Goal: Task Accomplishment & Management: Complete application form

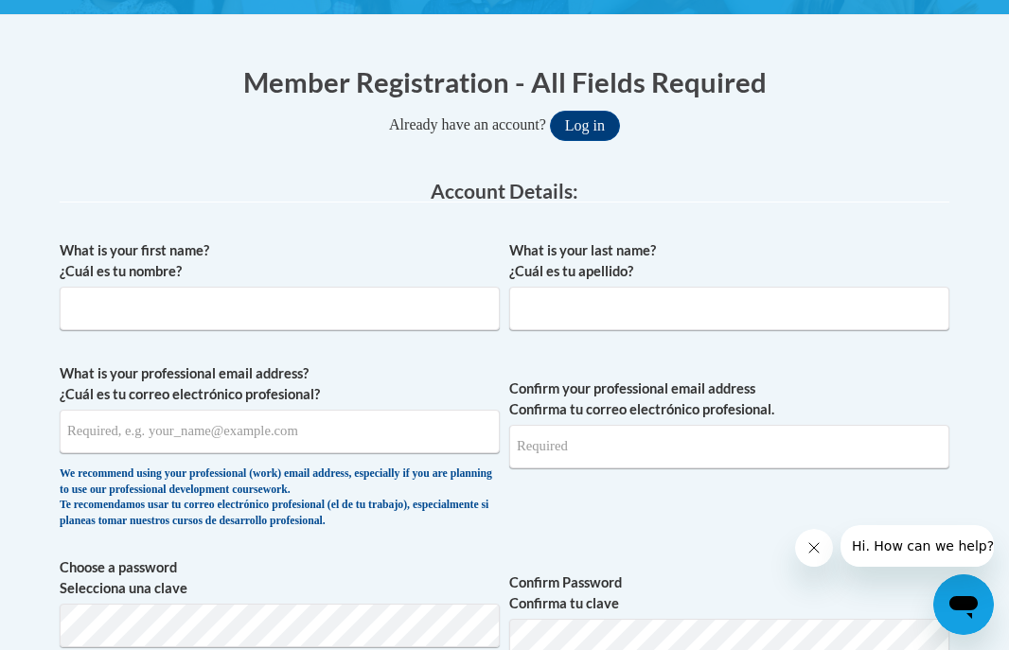
scroll to position [371, 0]
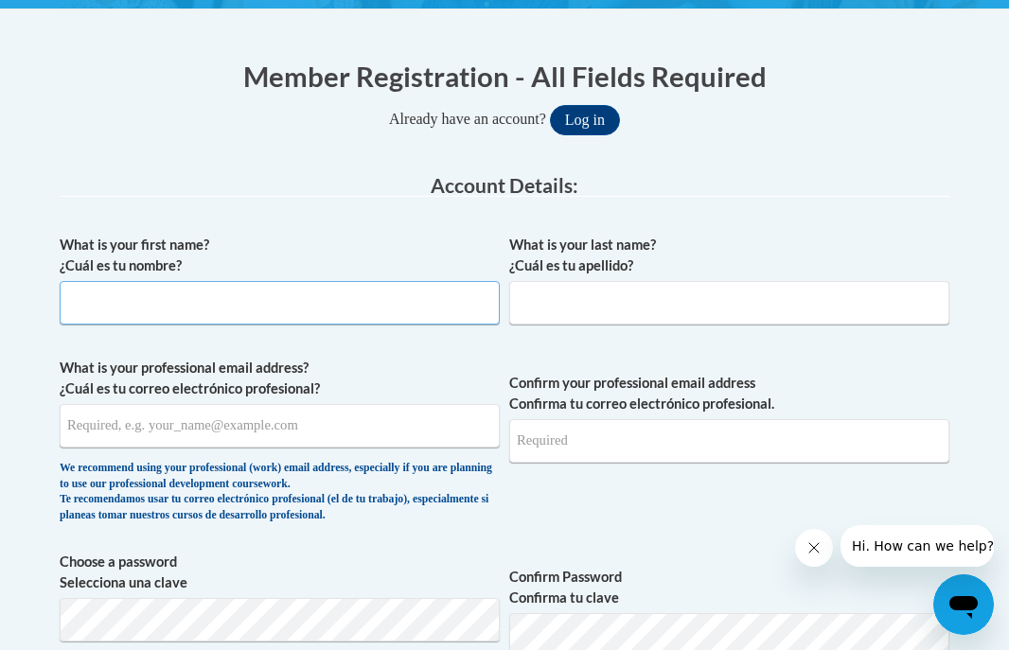
click at [273, 310] on input "What is your first name? ¿Cuál es tu nombre?" at bounding box center [280, 303] width 440 height 44
type input "[PERSON_NAME]"
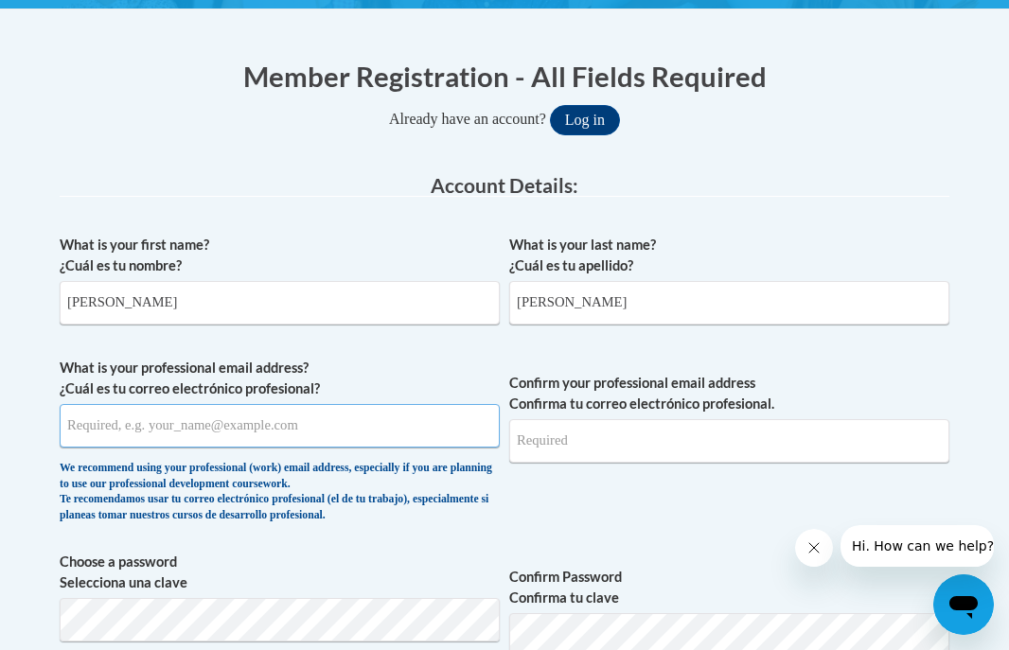
click at [283, 424] on input "What is your professional email address? ¿Cuál es tu correo electrónico profesi…" at bounding box center [280, 426] width 440 height 44
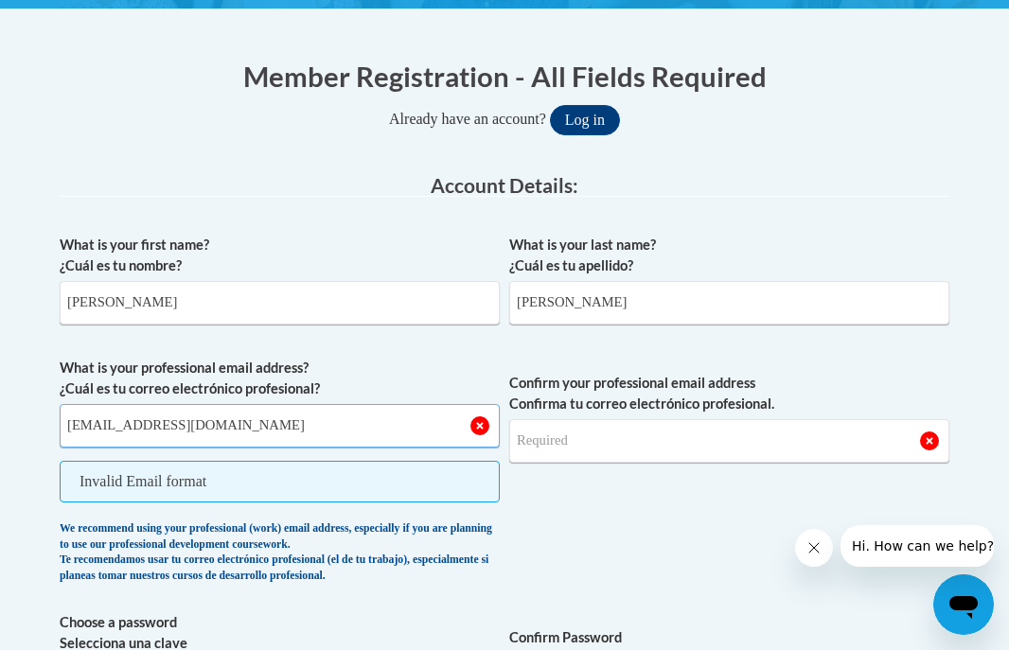
type input "[EMAIL_ADDRESS][DOMAIN_NAME]"
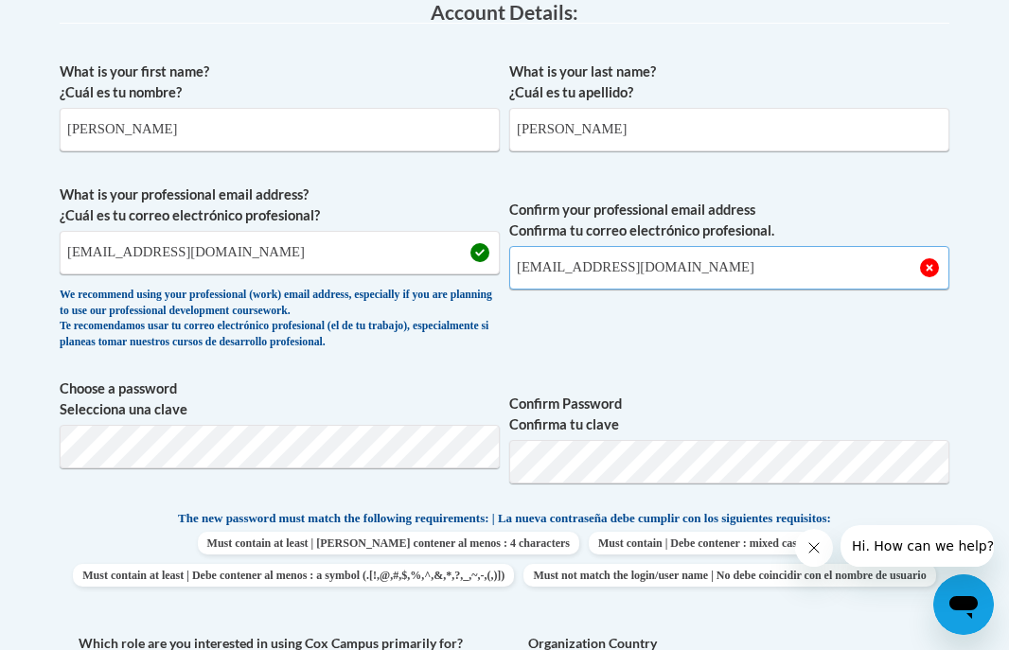
scroll to position [548, 0]
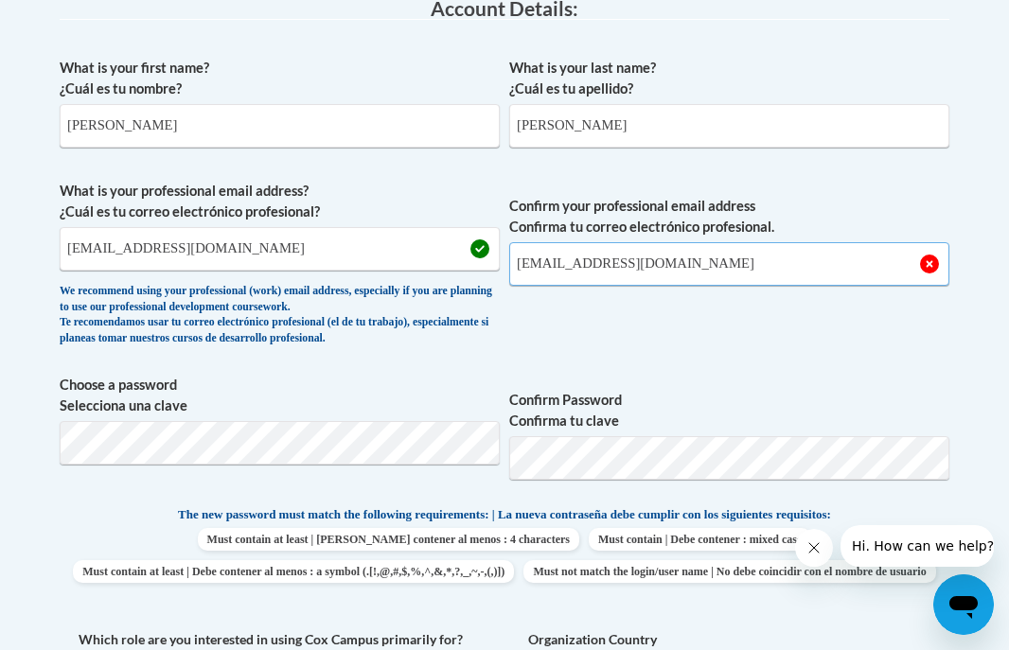
type input "[EMAIL_ADDRESS][DOMAIN_NAME]"
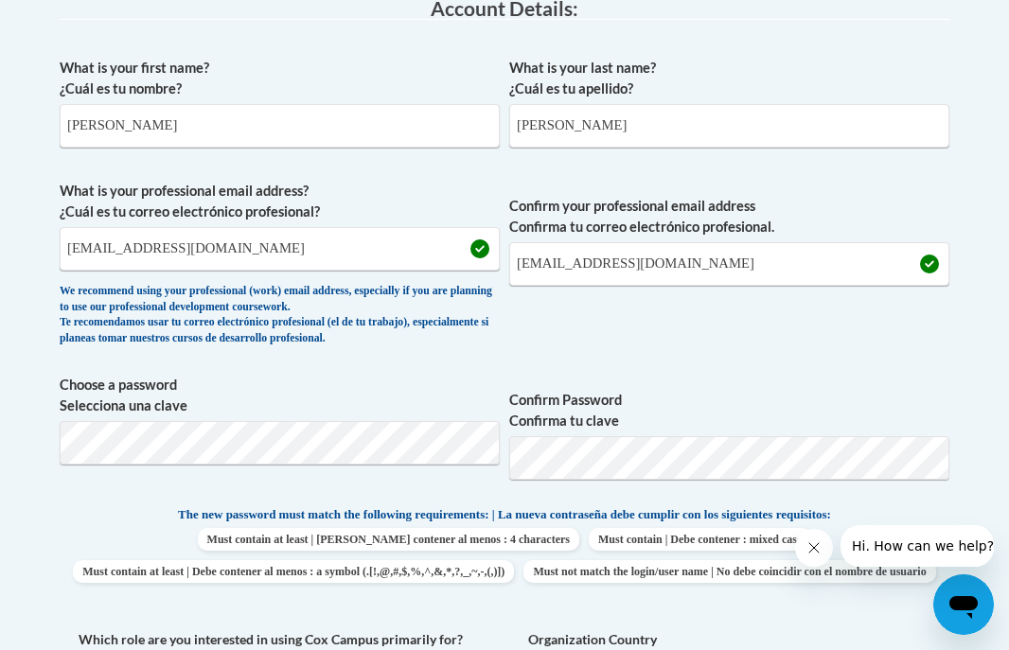
click at [555, 351] on span "Confirm your professional email address Confirma tu correo electrónico profesio…" at bounding box center [729, 268] width 440 height 175
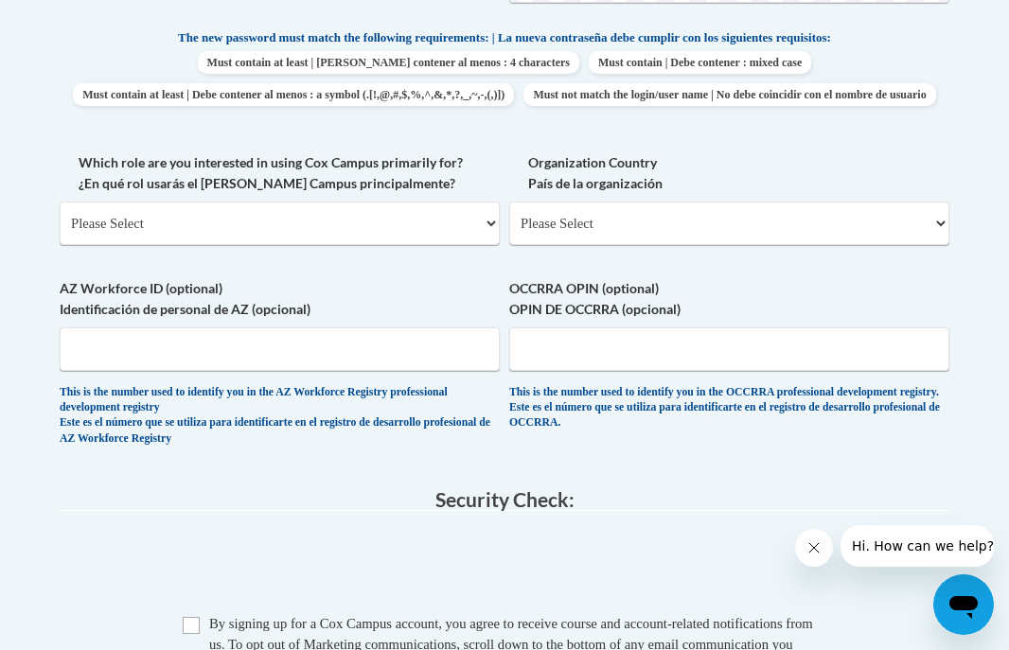
scroll to position [1026, 0]
click at [449, 244] on select "Please Select College/University | Colegio/Universidad Community/Nonprofit Part…" at bounding box center [280, 223] width 440 height 44
select select "fbf2d438-af2f-41f8-98f1-81c410e29de3"
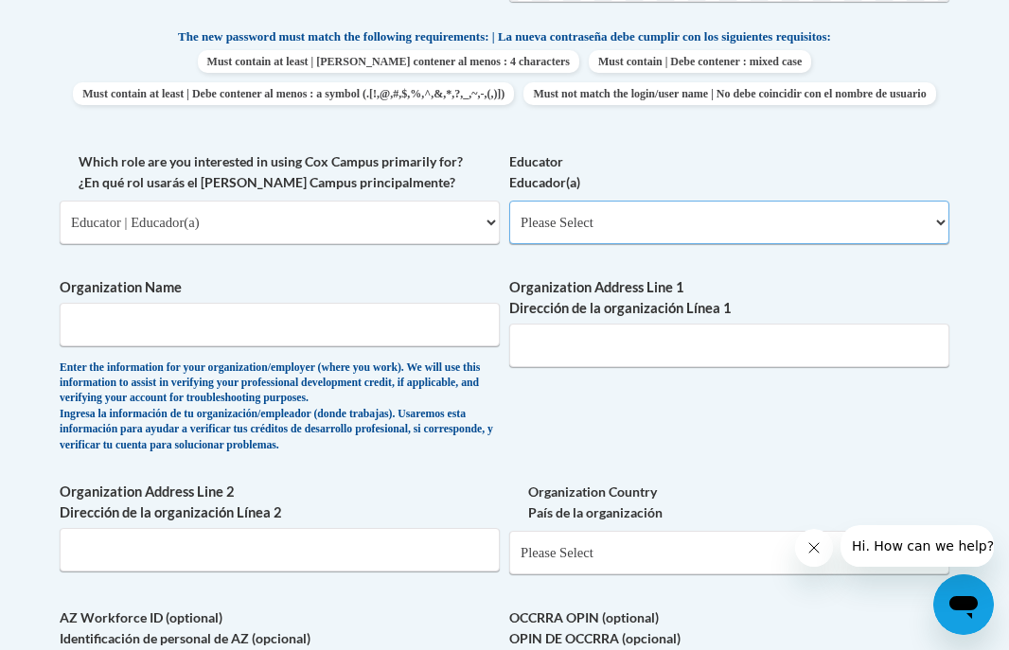
click at [649, 244] on select "Please Select Early Learning/Daycare Teacher/Family Home Care Provider | Maestr…" at bounding box center [729, 223] width 440 height 44
select select "5e2af403-4f2c-4e49-a02f-103e55d7b75b"
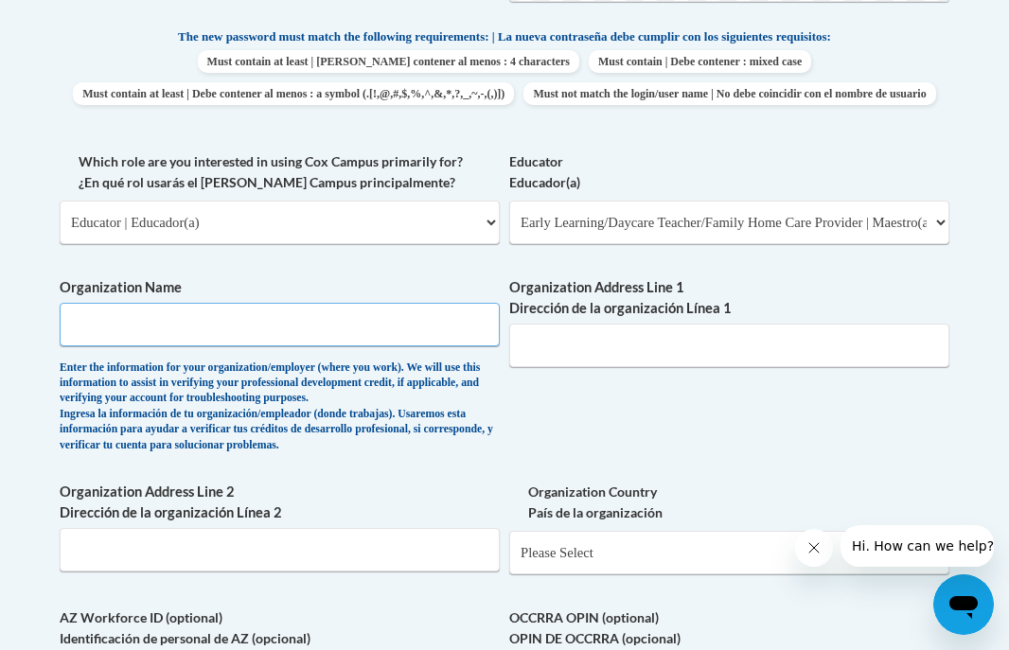
click at [445, 346] on input "Organization Name" at bounding box center [280, 325] width 440 height 44
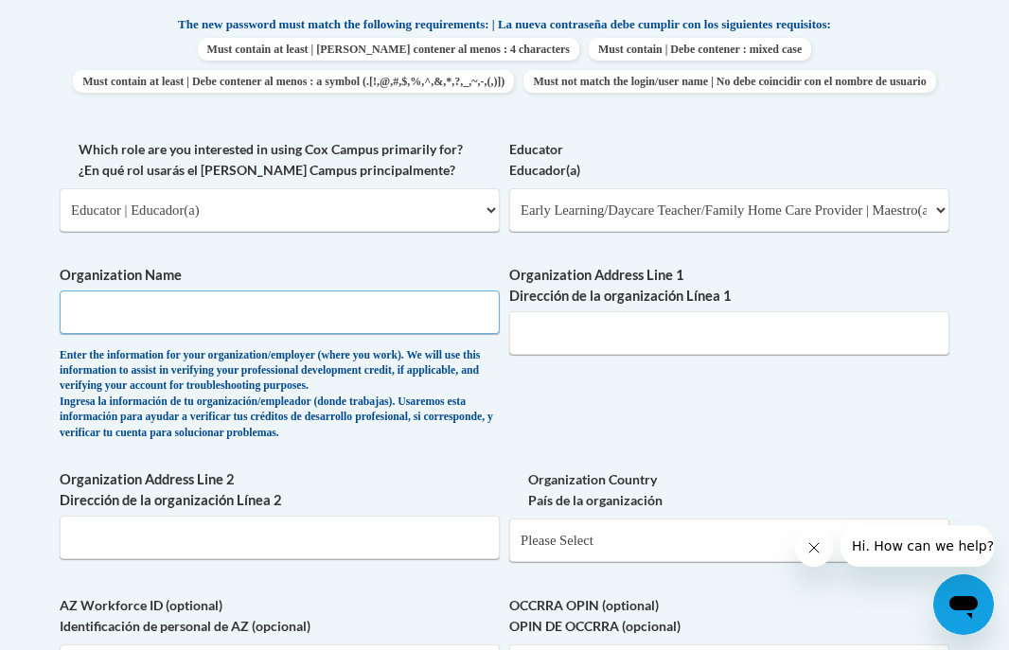
scroll to position [1041, 0]
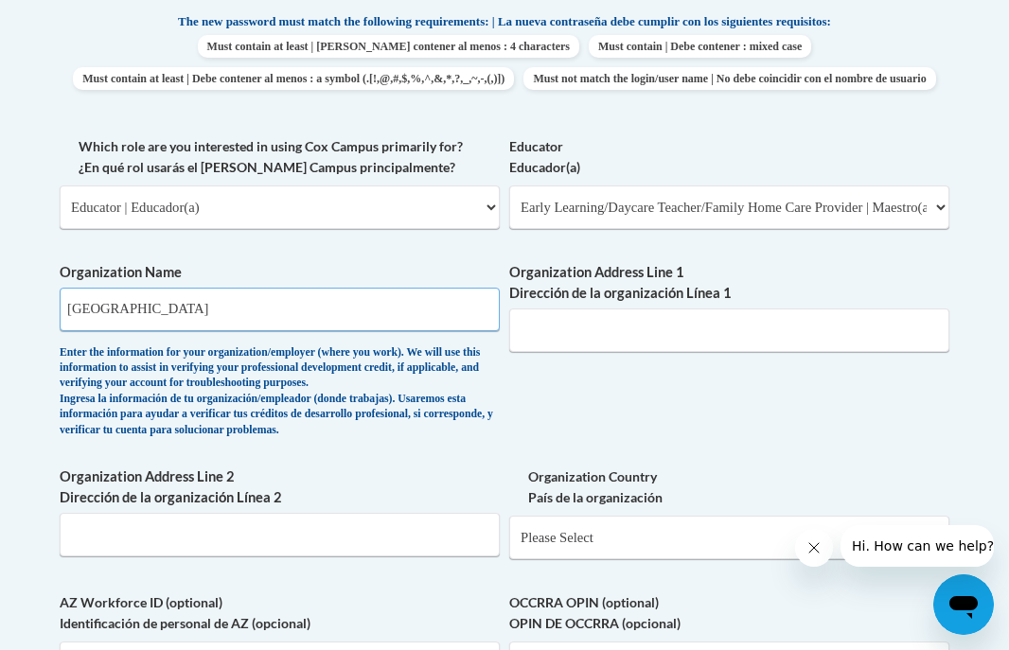
type input "[GEOGRAPHIC_DATA]"
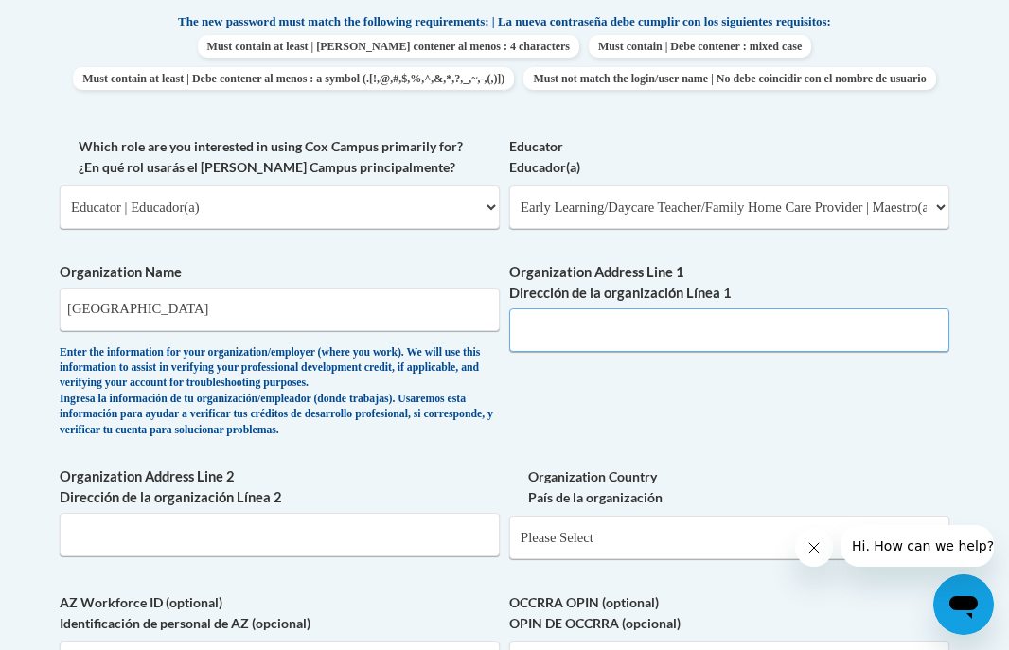
click at [571, 352] on input "Organization Address Line 1 Dirección de la organización Línea 1" at bounding box center [729, 331] width 440 height 44
type input "[STREET_ADDRESS]"
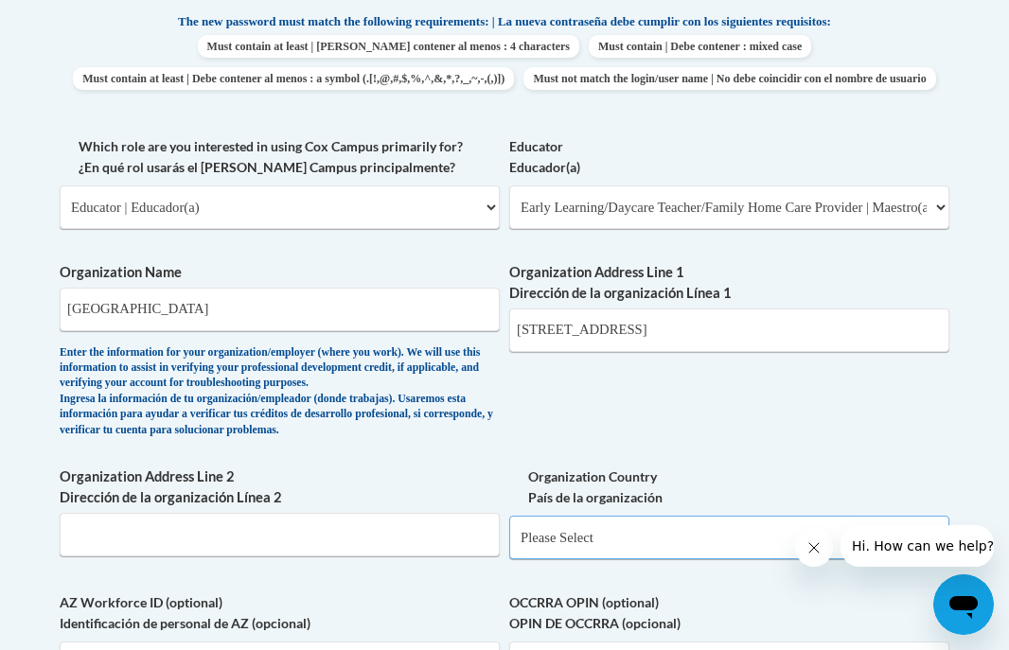
click at [593, 559] on select "Please Select [GEOGRAPHIC_DATA] | [GEOGRAPHIC_DATA] Outside of [GEOGRAPHIC_DATA…" at bounding box center [729, 538] width 440 height 44
select select "ad49bcad-a171-4b2e-b99c-48b446064914"
select select
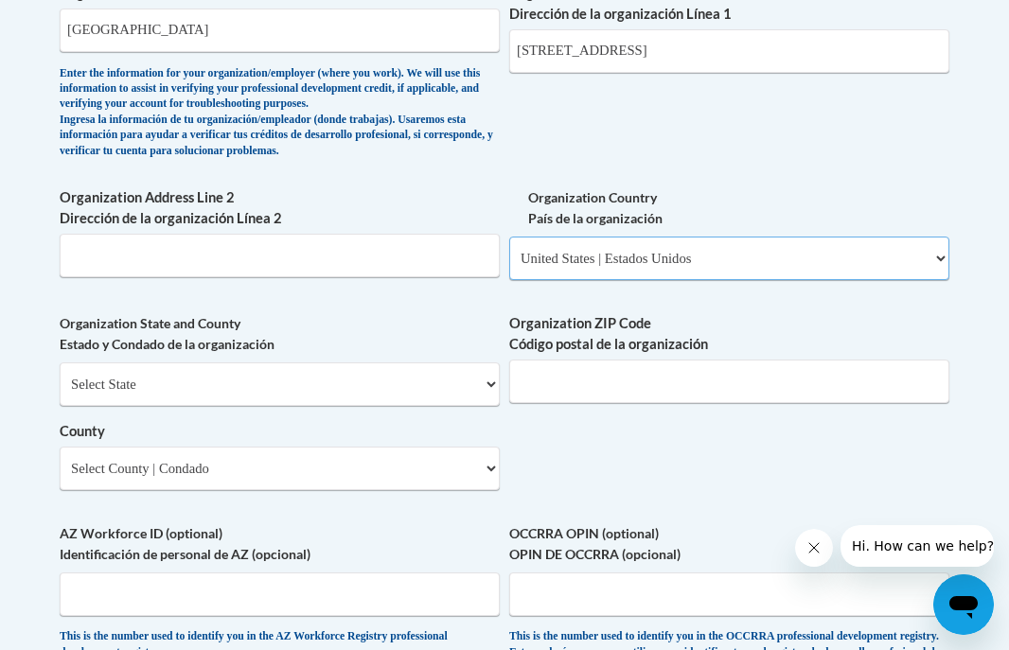
scroll to position [1327, 0]
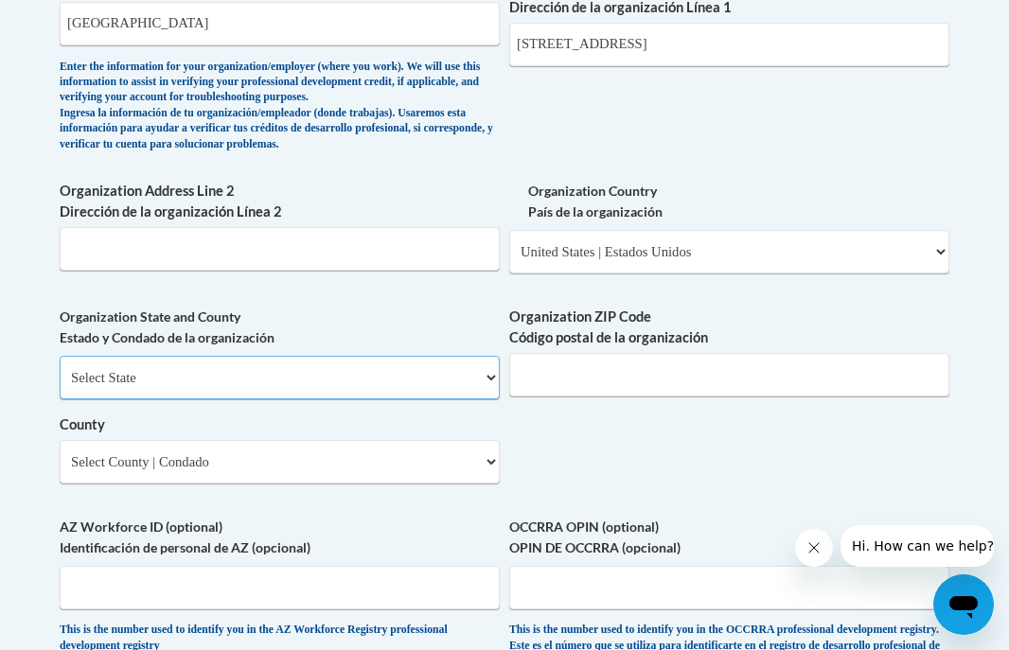
click at [468, 399] on select "Select State [US_STATE] [US_STATE] [US_STATE] [US_STATE] [US_STATE] [US_STATE] …" at bounding box center [280, 378] width 440 height 44
select select "[US_STATE]"
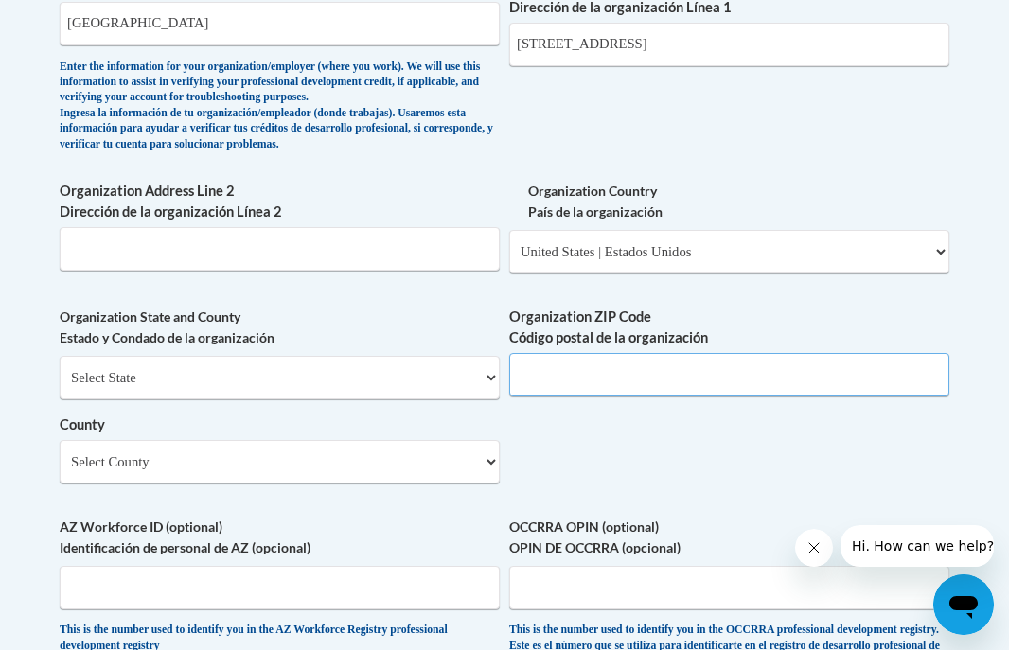
click at [541, 397] on input "Organization ZIP Code Código postal de la organización" at bounding box center [729, 375] width 440 height 44
type input "44122"
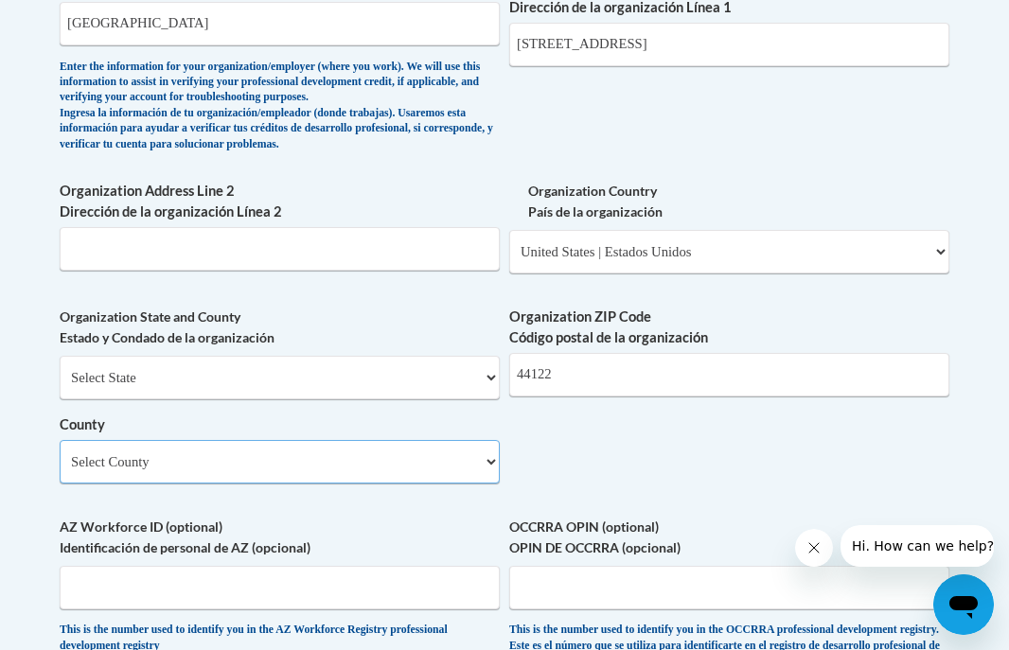
click at [467, 484] on select "Select County [PERSON_NAME][GEOGRAPHIC_DATA] [GEOGRAPHIC_DATA] [GEOGRAPHIC_DATA…" at bounding box center [280, 462] width 440 height 44
select select "Cuyahoga"
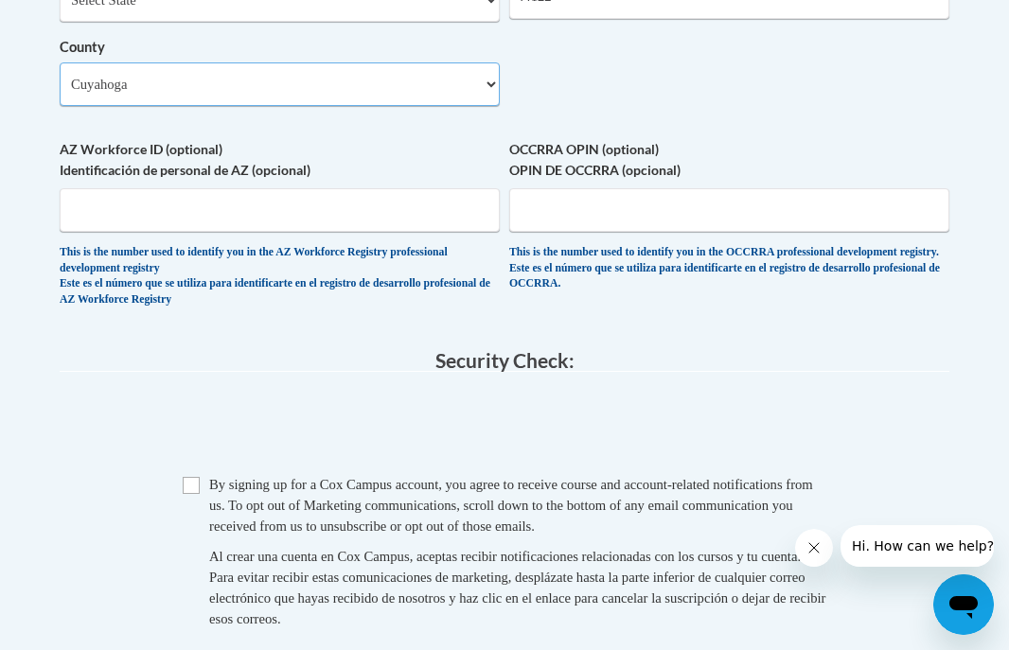
scroll to position [1703, 0]
